Goal: Task Accomplishment & Management: Manage account settings

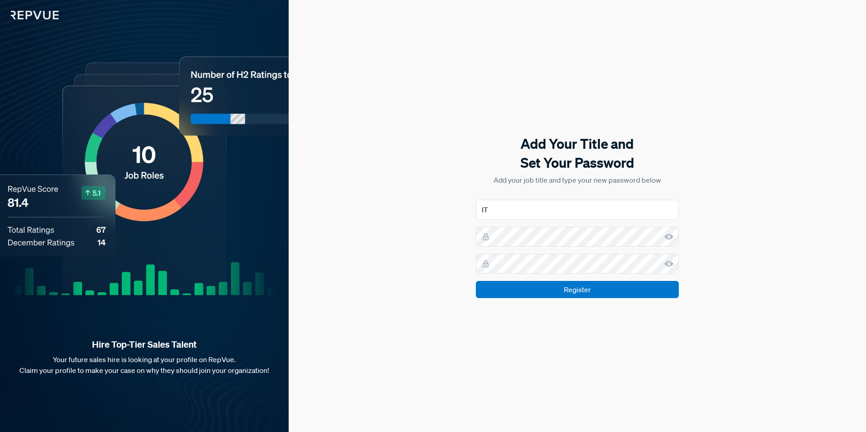
click at [543, 295] on input "Register" at bounding box center [577, 289] width 203 height 17
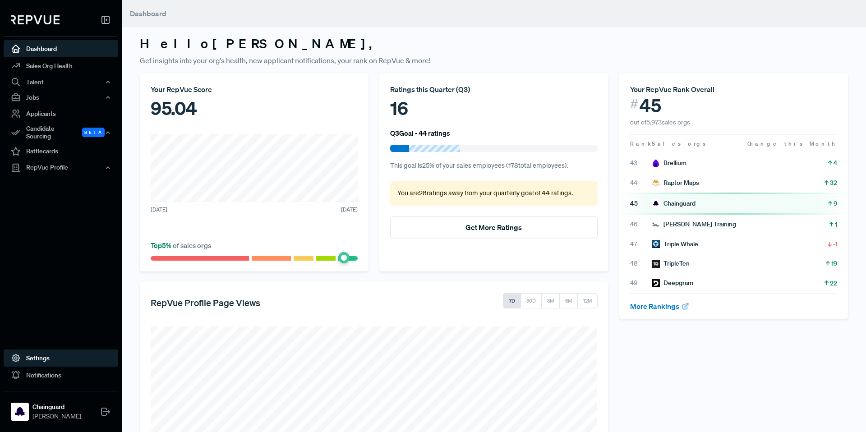
click at [54, 353] on link "Settings" at bounding box center [61, 358] width 115 height 17
